Goal: Information Seeking & Learning: Understand process/instructions

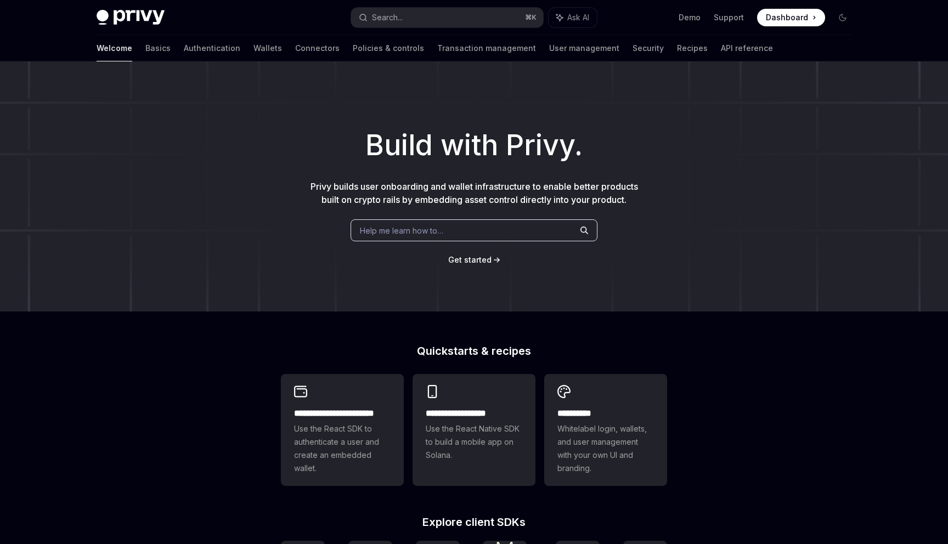
click at [648, 45] on div "Welcome Basics Authentication Wallets Connectors Policies & controls Transactio…" at bounding box center [435, 48] width 677 height 26
click at [721, 51] on link "API reference" at bounding box center [747, 48] width 52 height 26
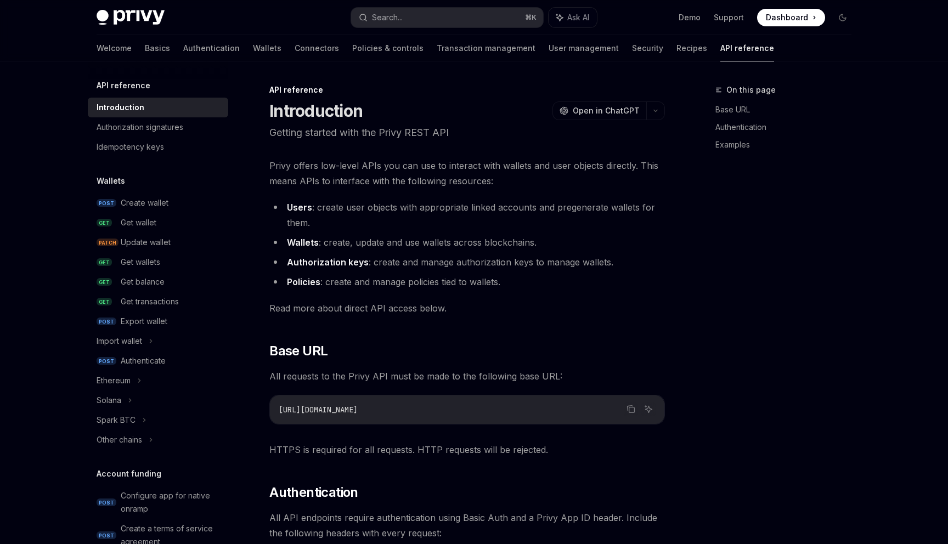
type textarea "*"
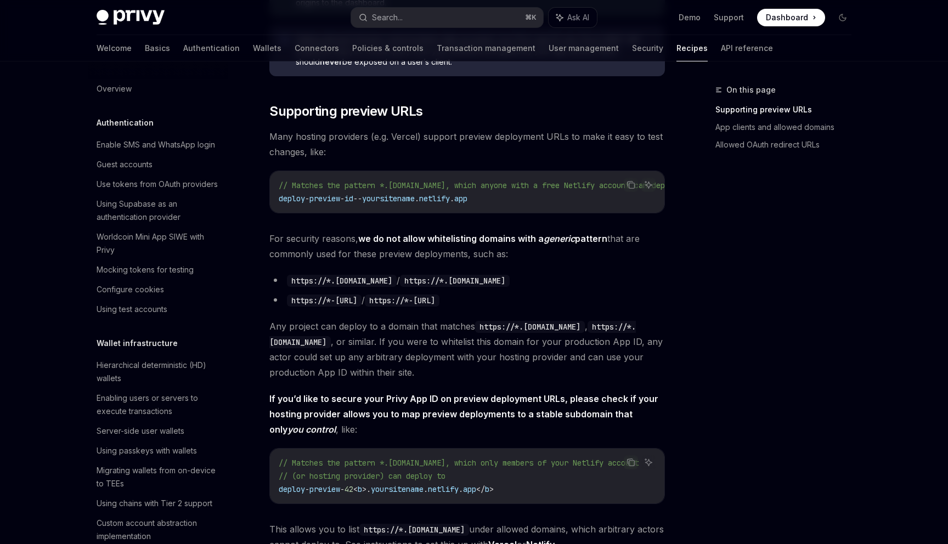
scroll to position [818, 0]
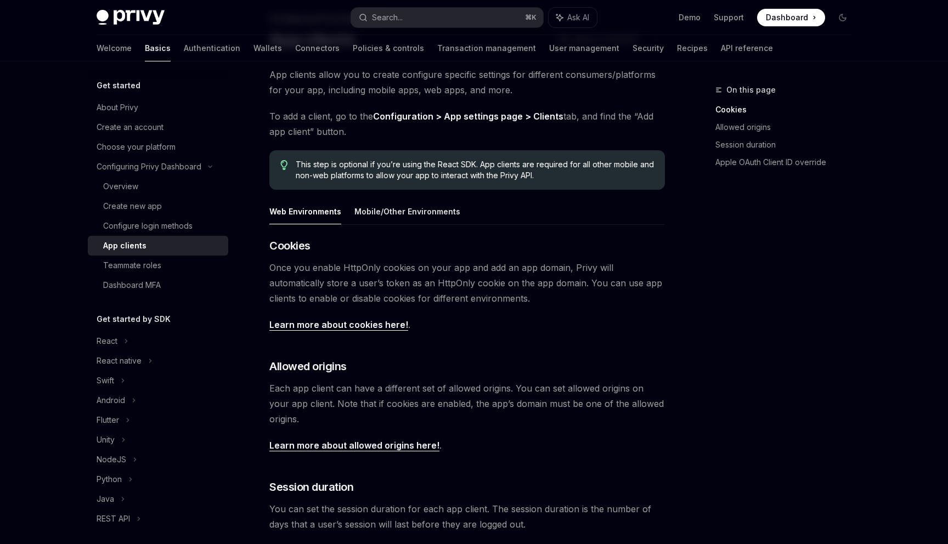
scroll to position [70, 0]
click at [370, 220] on button "Mobile/Other Environments" at bounding box center [408, 213] width 106 height 26
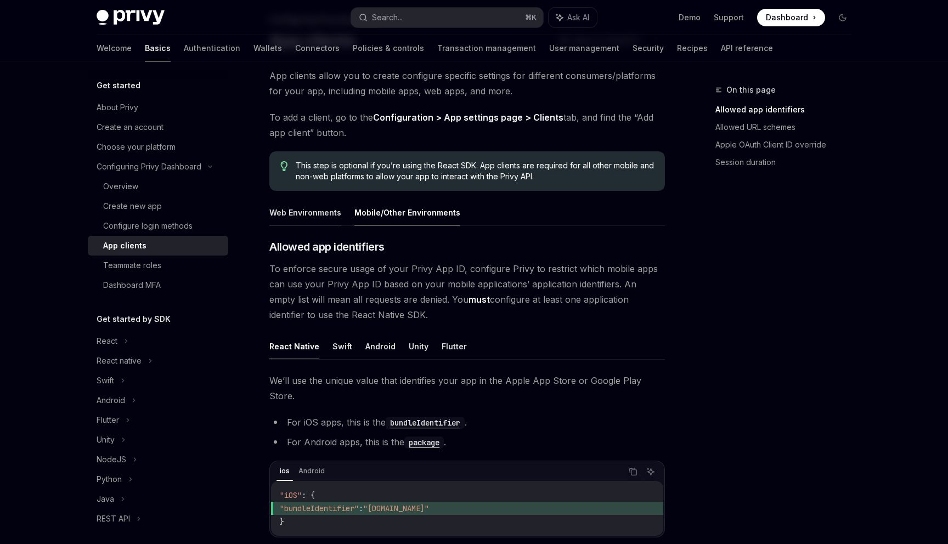
click at [320, 215] on button "Web Environments" at bounding box center [305, 213] width 72 height 26
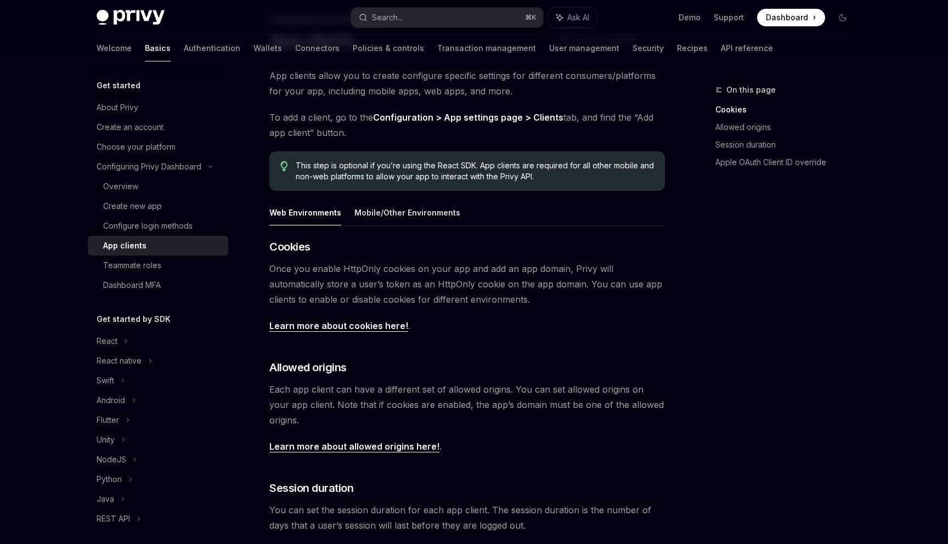
scroll to position [154, 0]
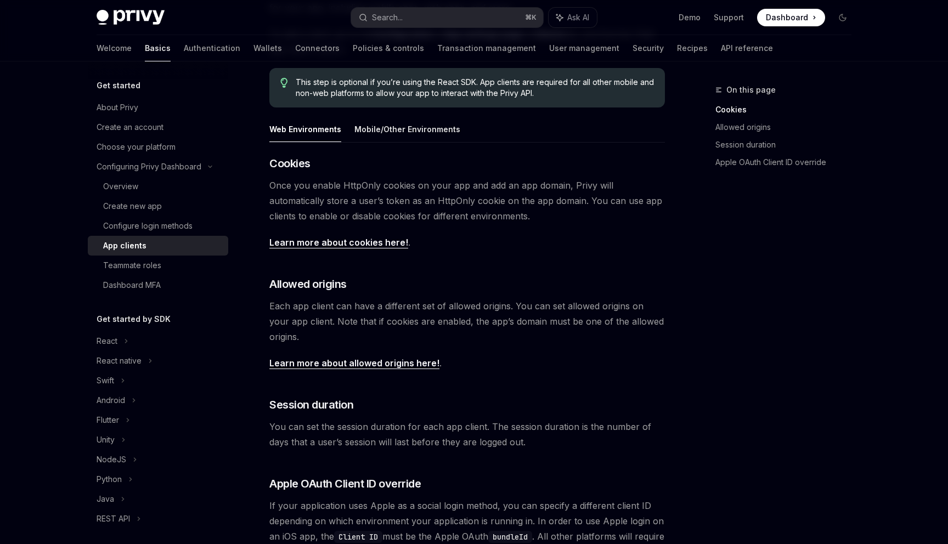
click at [322, 364] on link "Learn more about allowed origins here!" at bounding box center [354, 364] width 170 height 12
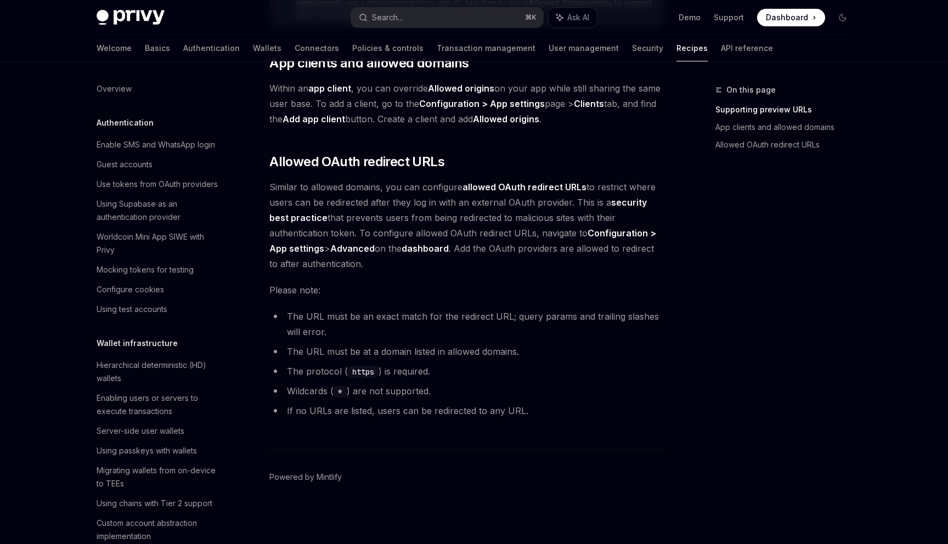
scroll to position [1215, 0]
click at [494, 192] on strong "allowed OAuth redirect URLs" at bounding box center [525, 187] width 124 height 11
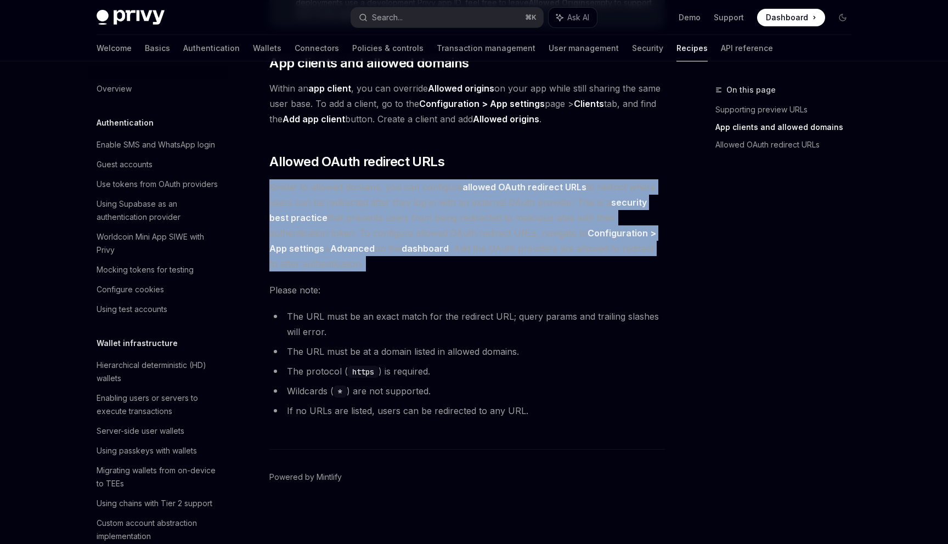
drag, startPoint x: 494, startPoint y: 192, endPoint x: 508, endPoint y: 253, distance: 63.0
click at [508, 253] on span "Similar to allowed domains, you can configure allowed OAuth redirect URLs to re…" at bounding box center [467, 225] width 396 height 92
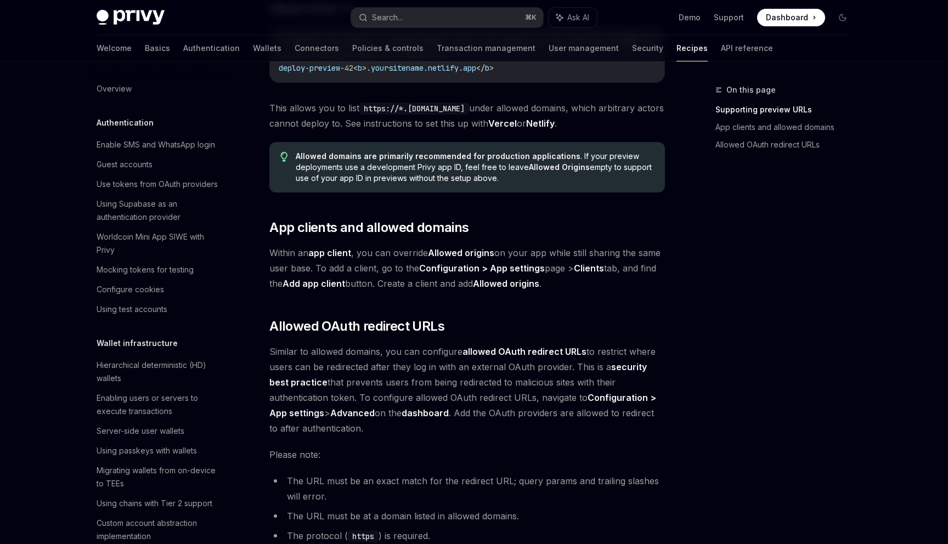
scroll to position [1048, 0]
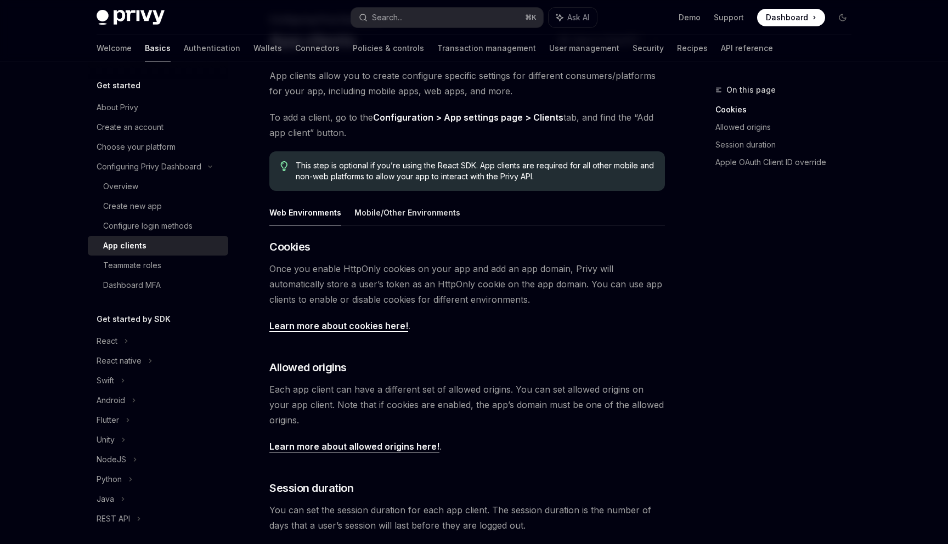
scroll to position [70, 0]
click at [383, 443] on link "Learn more about allowed origins here!" at bounding box center [354, 447] width 170 height 12
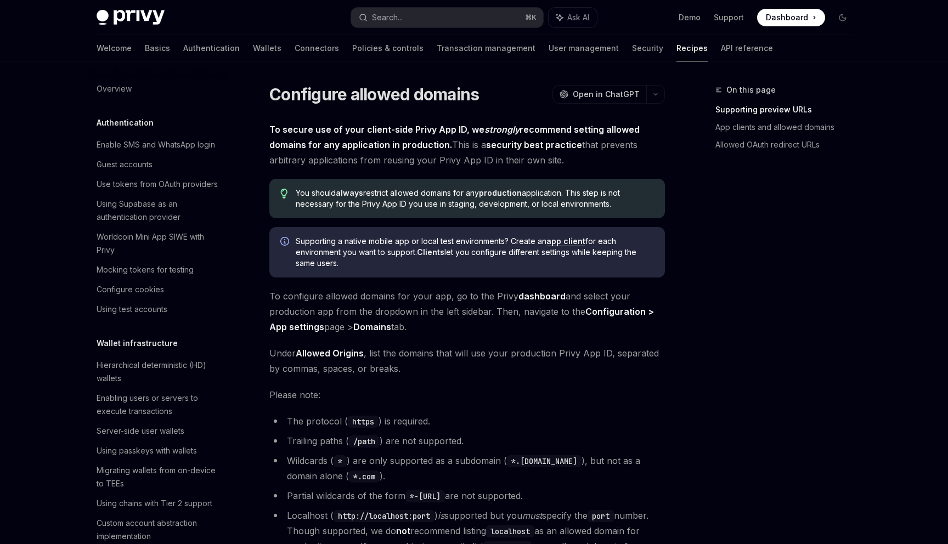
scroll to position [393, 0]
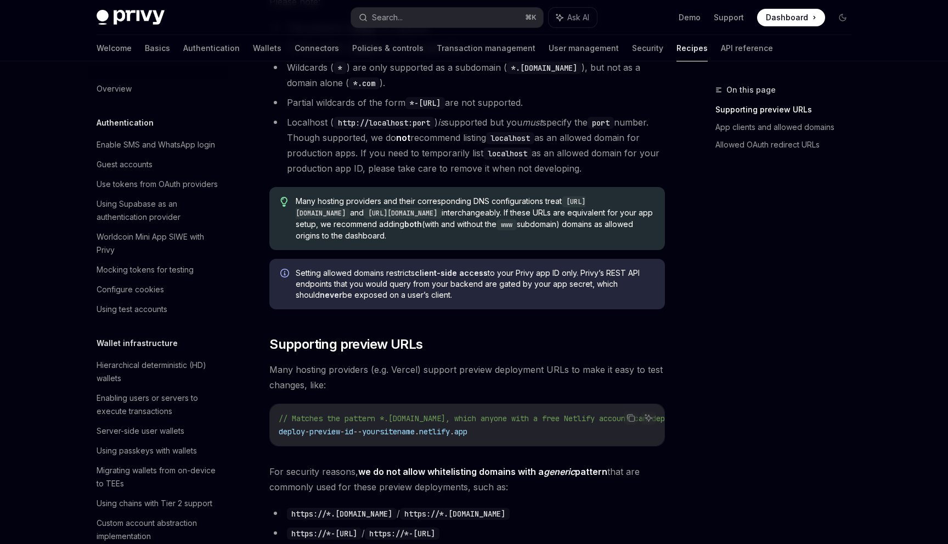
type textarea "*"
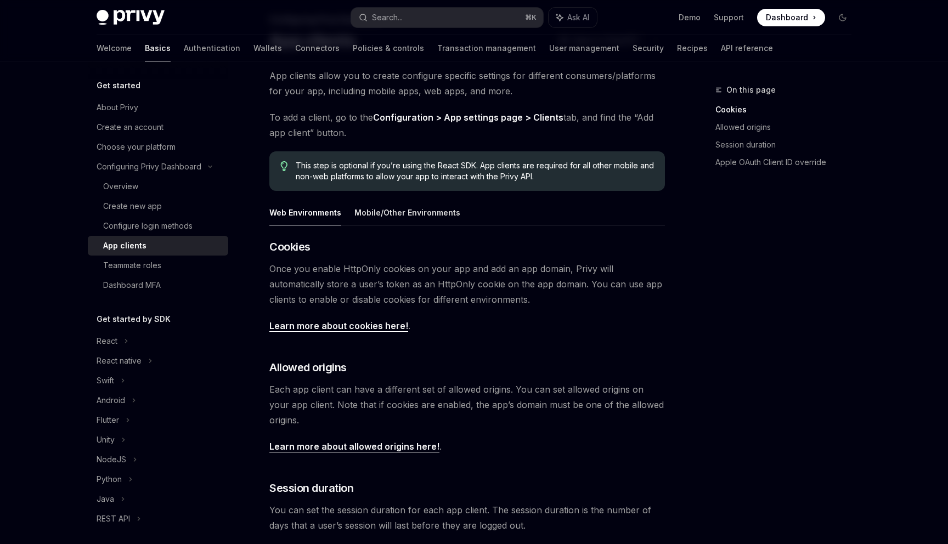
scroll to position [70, 0]
click at [442, 365] on h3 "​ Allowed origins" at bounding box center [467, 367] width 396 height 15
